Goal: Task Accomplishment & Management: Use online tool/utility

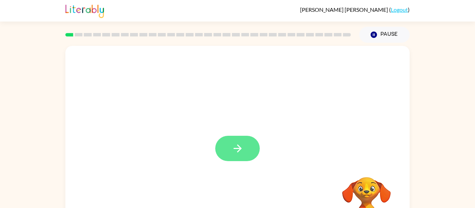
click at [245, 140] on button "button" at bounding box center [237, 148] width 44 height 25
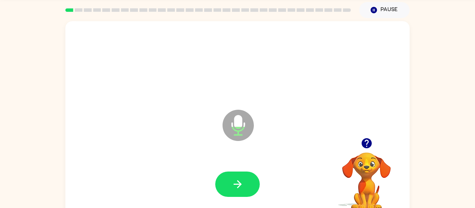
scroll to position [27, 0]
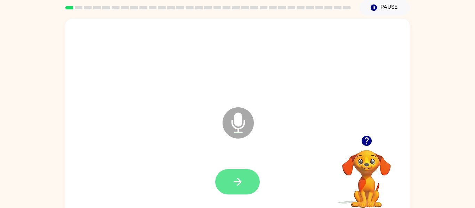
click at [230, 179] on button "button" at bounding box center [237, 181] width 44 height 25
click at [232, 189] on button "button" at bounding box center [237, 181] width 44 height 25
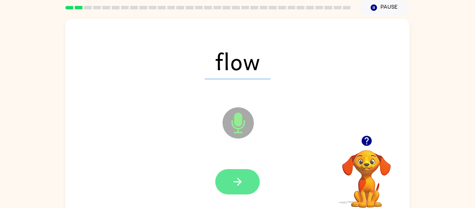
click at [226, 186] on button "button" at bounding box center [237, 181] width 44 height 25
click at [238, 193] on button "button" at bounding box center [237, 181] width 44 height 25
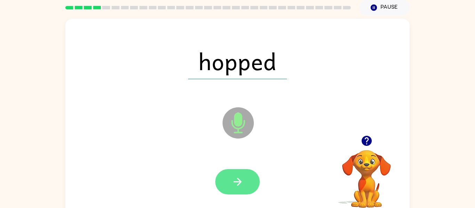
click at [229, 186] on button "button" at bounding box center [237, 181] width 44 height 25
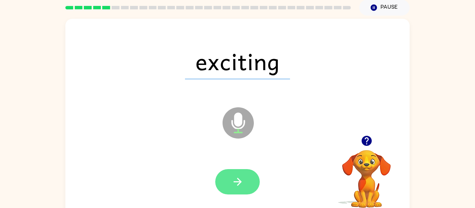
click at [232, 181] on icon "button" at bounding box center [237, 182] width 12 height 12
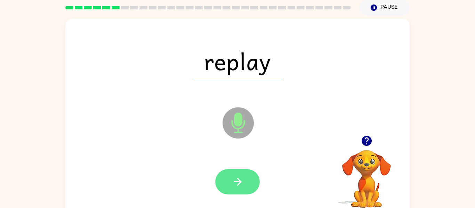
click at [235, 184] on icon "button" at bounding box center [237, 182] width 12 height 12
click at [238, 184] on icon "button" at bounding box center [237, 182] width 8 height 8
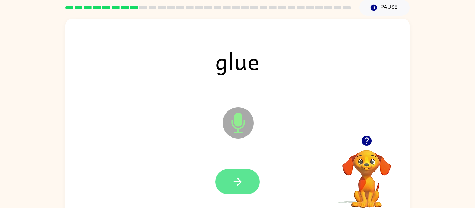
click at [226, 185] on button "button" at bounding box center [237, 181] width 44 height 25
click at [236, 178] on icon "button" at bounding box center [237, 182] width 12 height 12
click at [227, 182] on button "button" at bounding box center [237, 181] width 44 height 25
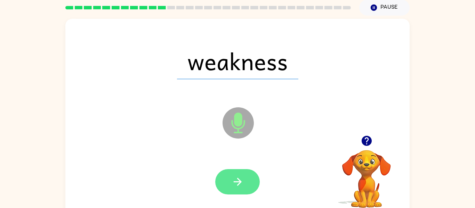
click at [235, 180] on icon "button" at bounding box center [237, 182] width 12 height 12
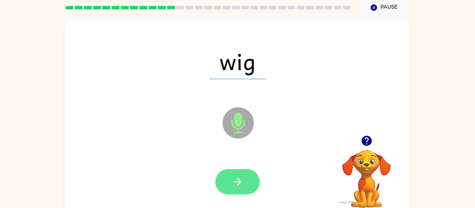
click at [230, 187] on button "button" at bounding box center [237, 181] width 44 height 25
click at [226, 176] on button "button" at bounding box center [237, 181] width 44 height 25
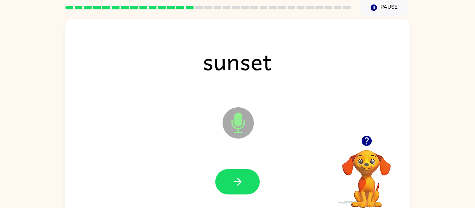
scroll to position [24, 0]
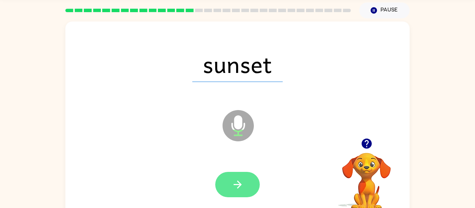
click at [226, 185] on button "button" at bounding box center [237, 184] width 44 height 25
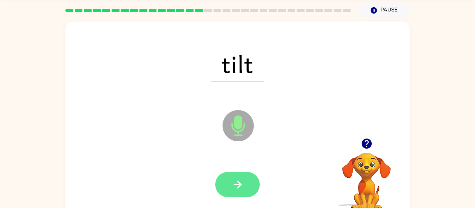
click at [228, 185] on button "button" at bounding box center [237, 184] width 44 height 25
click at [233, 185] on icon "button" at bounding box center [237, 185] width 12 height 12
click at [230, 179] on button "button" at bounding box center [237, 184] width 44 height 25
click at [237, 183] on icon "button" at bounding box center [237, 185] width 12 height 12
click at [233, 181] on icon "button" at bounding box center [237, 185] width 12 height 12
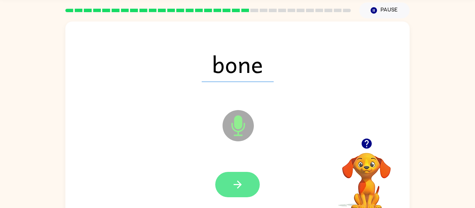
click at [230, 184] on button "button" at bounding box center [237, 184] width 44 height 25
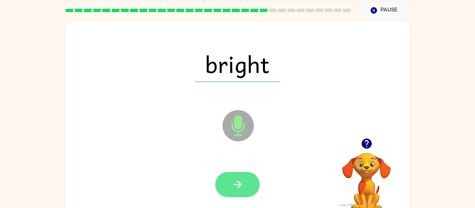
click at [233, 186] on icon "button" at bounding box center [237, 185] width 12 height 12
click at [227, 185] on button "button" at bounding box center [237, 184] width 44 height 25
click at [233, 189] on icon "button" at bounding box center [237, 185] width 12 height 12
click at [227, 191] on button "button" at bounding box center [237, 184] width 44 height 25
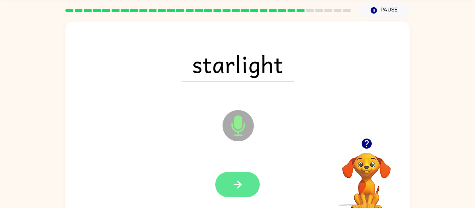
click at [230, 182] on button "button" at bounding box center [237, 184] width 44 height 25
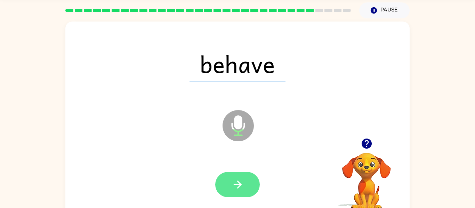
click at [225, 188] on button "button" at bounding box center [237, 184] width 44 height 25
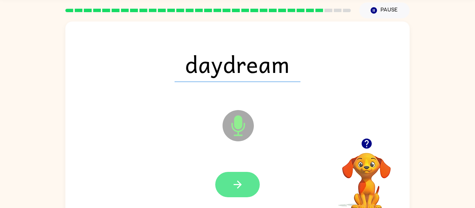
click at [242, 189] on icon "button" at bounding box center [237, 185] width 12 height 12
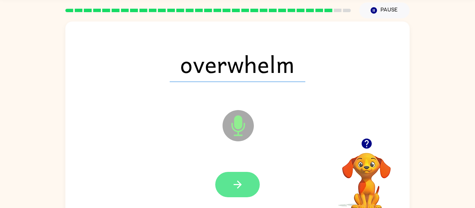
click at [232, 186] on icon "button" at bounding box center [237, 185] width 12 height 12
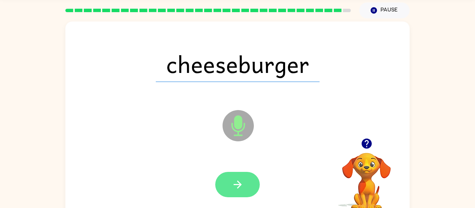
click at [236, 186] on icon "button" at bounding box center [237, 185] width 12 height 12
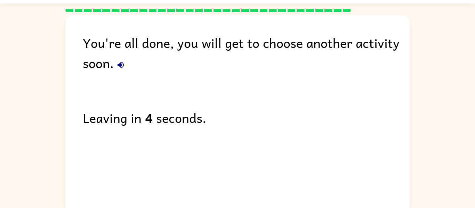
scroll to position [0, 0]
